Goal: Information Seeking & Learning: Learn about a topic

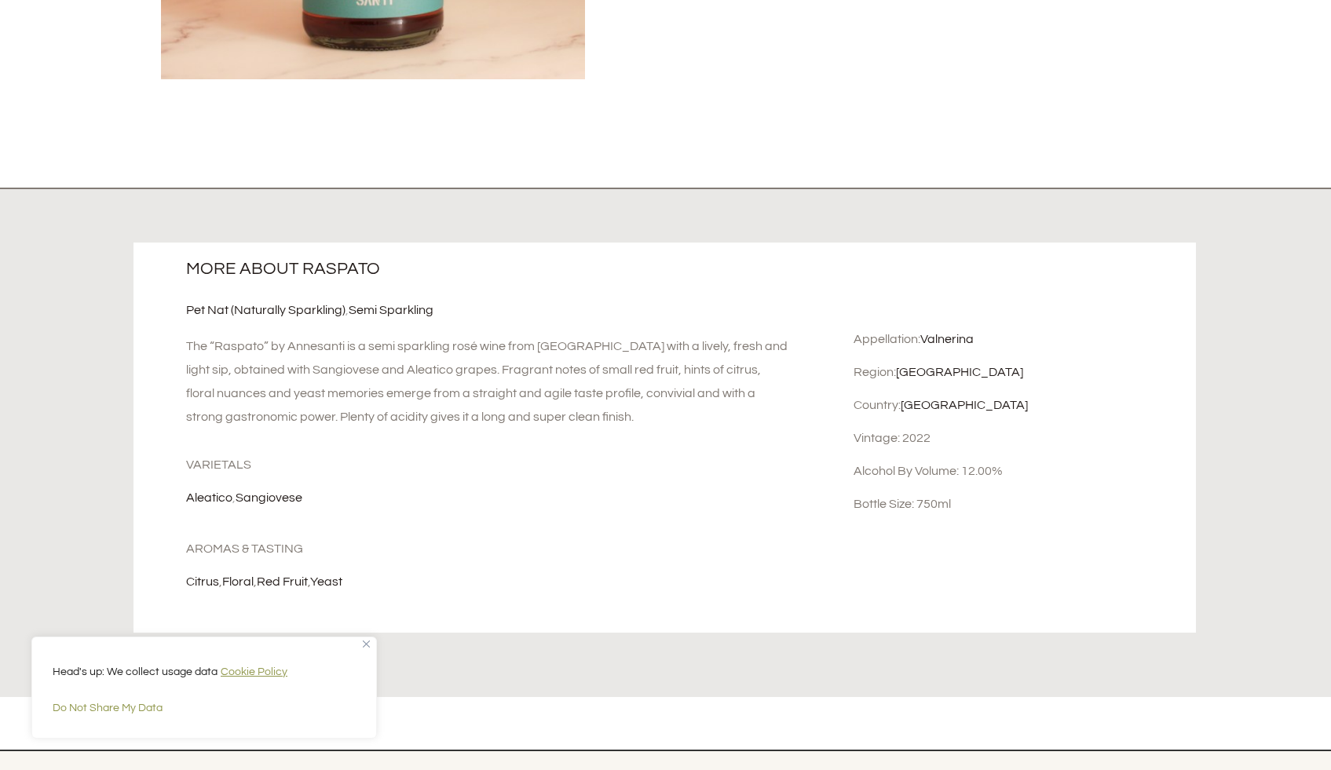
scroll to position [696, 0]
drag, startPoint x: 320, startPoint y: 497, endPoint x: 175, endPoint y: 490, distance: 144.6
click at [175, 490] on div "More about Raspato Pet Nat (Naturally Sparkling) , Semi Sparkling The “Raspato”…" at bounding box center [488, 435] width 710 height 391
copy div "Aleatico , Sangiovese"
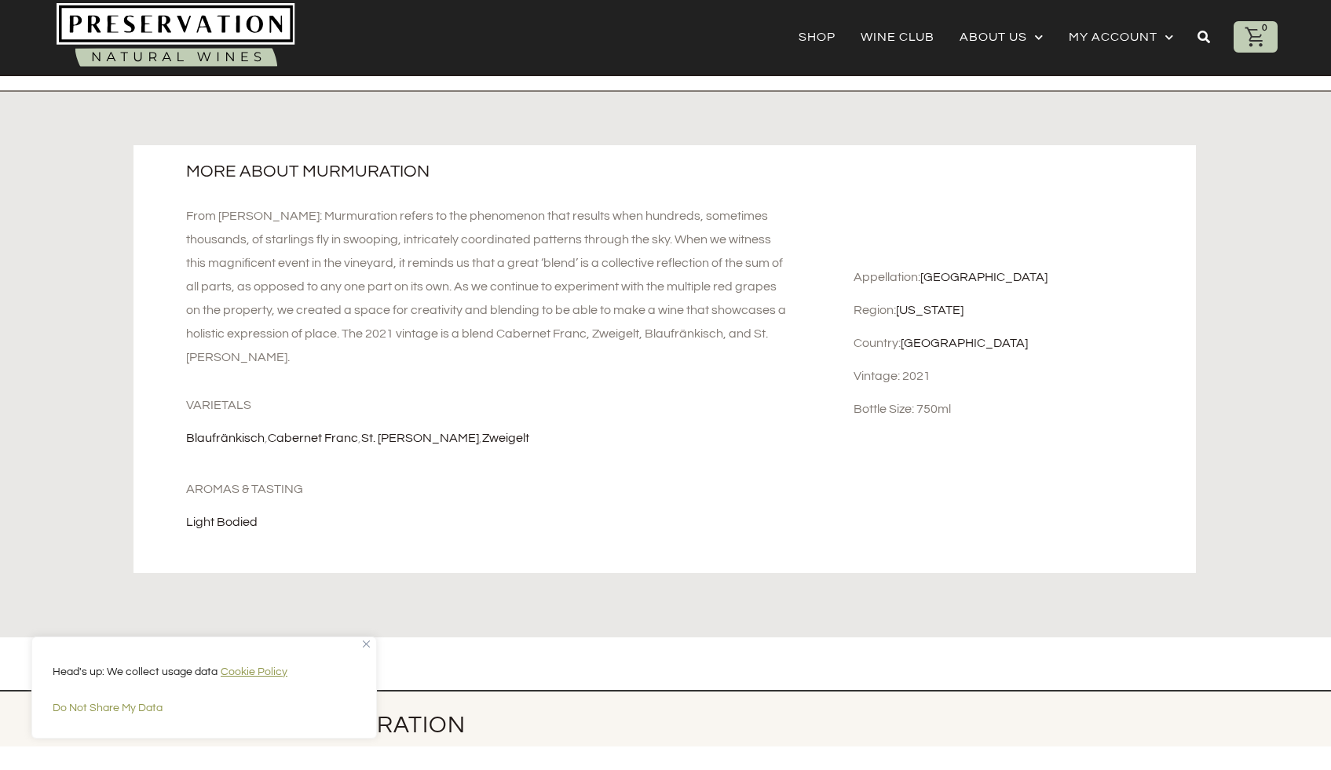
scroll to position [806, 0]
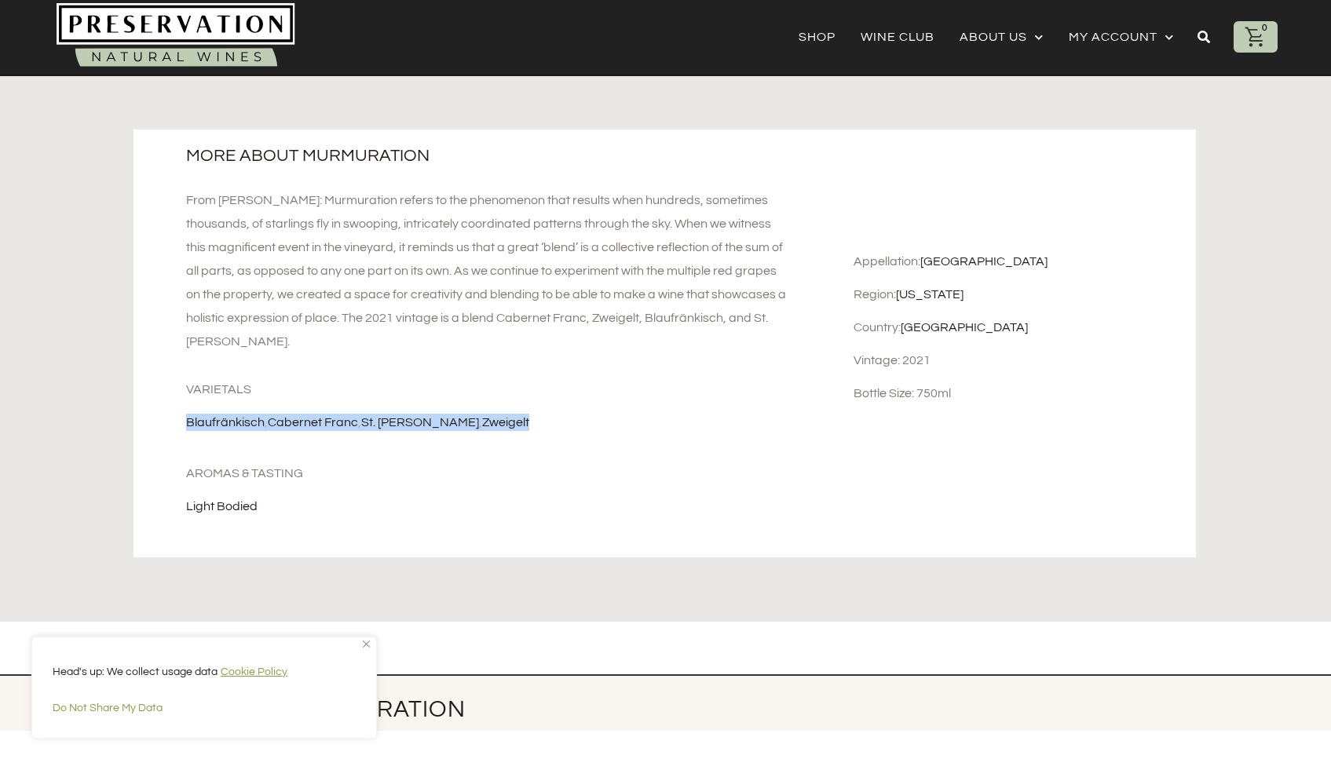
drag, startPoint x: 501, startPoint y: 396, endPoint x: 177, endPoint y: 387, distance: 323.6
click at [177, 387] on div "More about Murmuration From Johan: Murmuration refers to the phenomenon that re…" at bounding box center [488, 344] width 710 height 429
copy div "Blaufränkisch , Cabernet Franc , St. Laurent , Zweigelt"
